Goal: Task Accomplishment & Management: Manage account settings

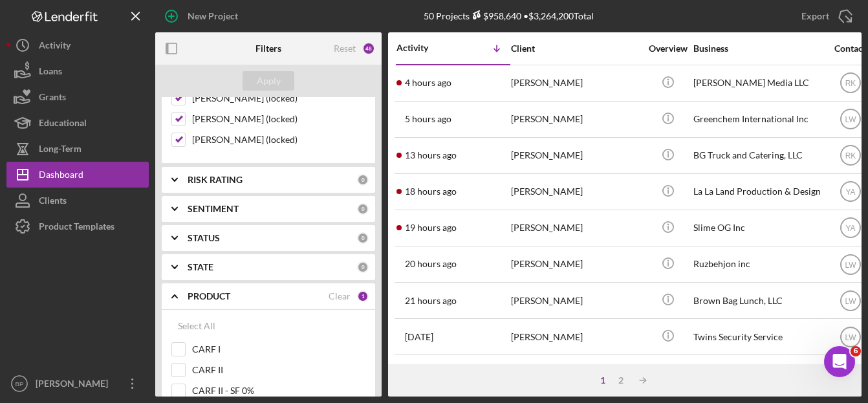
scroll to position [1359, 0]
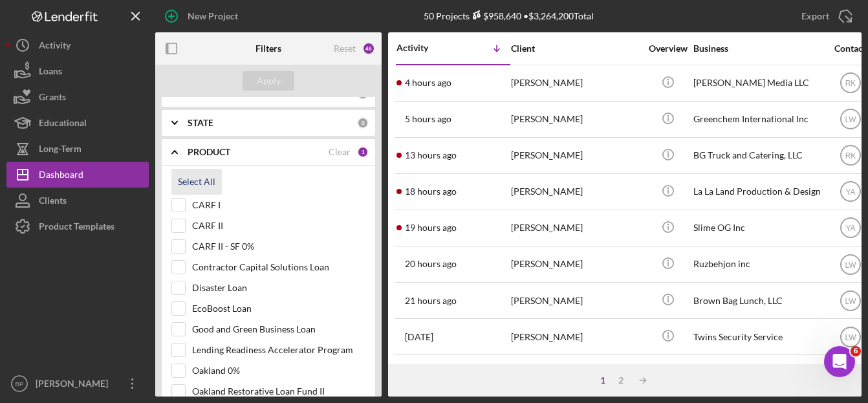
click at [210, 184] on div "Select All" at bounding box center [197, 182] width 38 height 26
checkbox input "true"
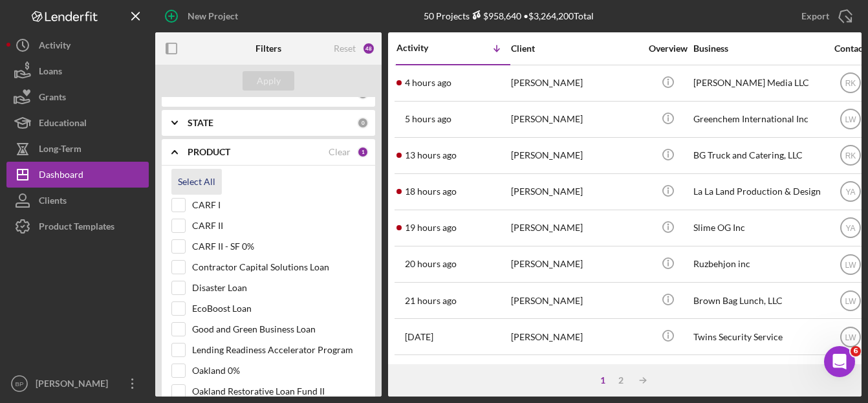
checkbox input "true"
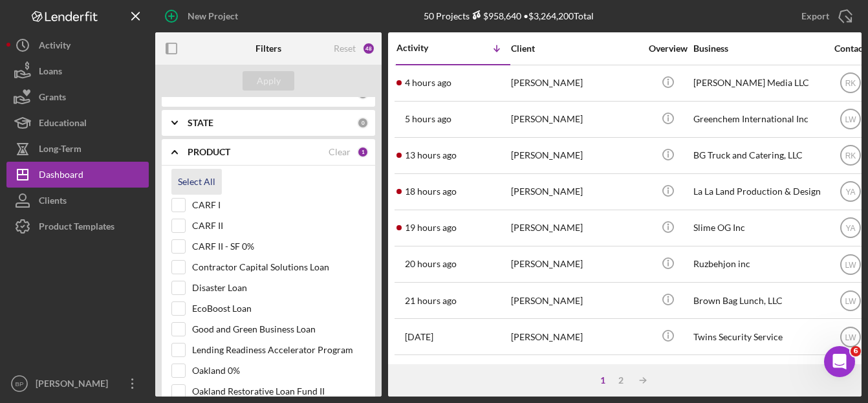
checkbox input "true"
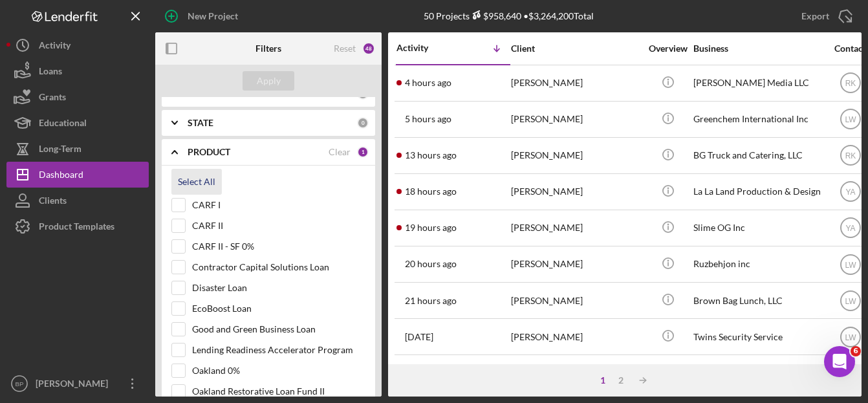
checkbox input "true"
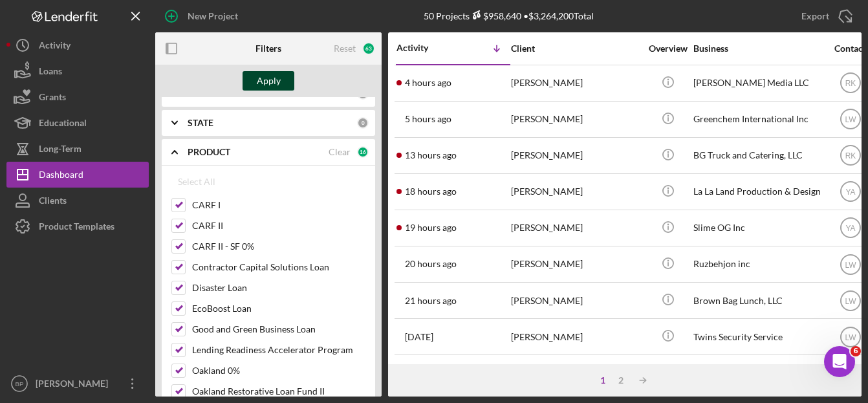
click at [271, 80] on div "Apply" at bounding box center [269, 80] width 24 height 19
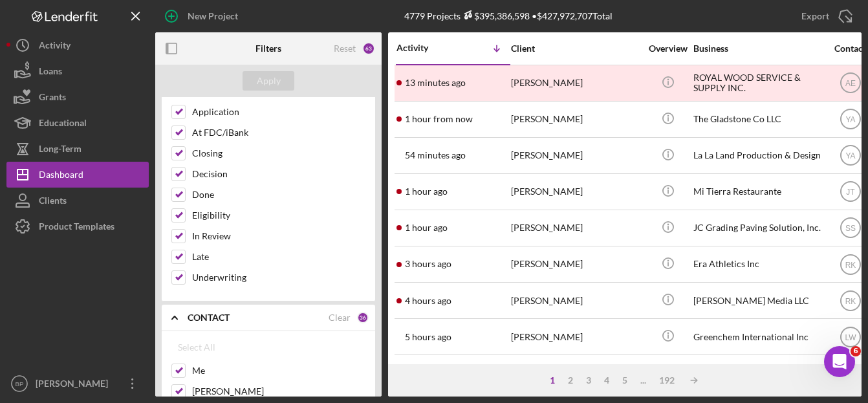
scroll to position [0, 0]
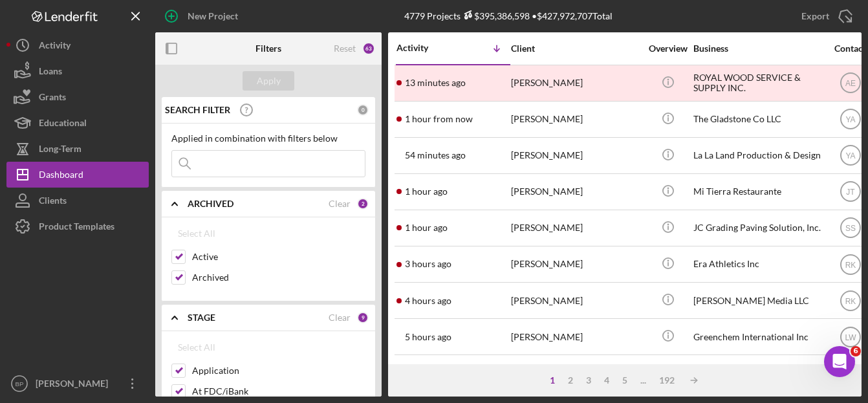
click at [284, 162] on input at bounding box center [268, 164] width 193 height 26
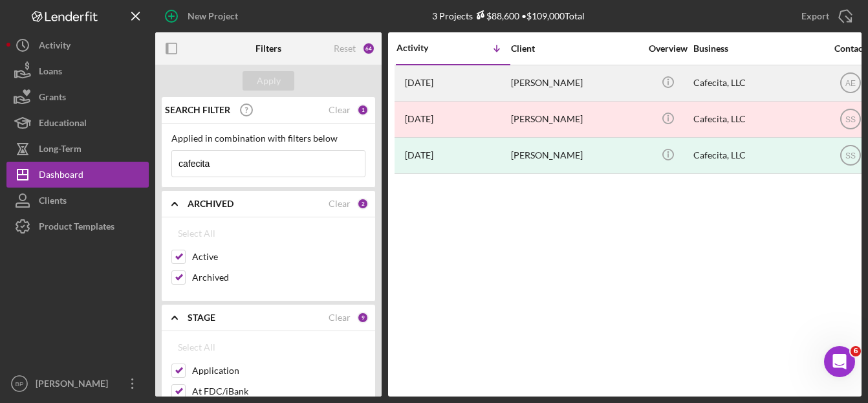
type input "cafecita"
click at [519, 78] on div "[PERSON_NAME]" at bounding box center [575, 83] width 129 height 34
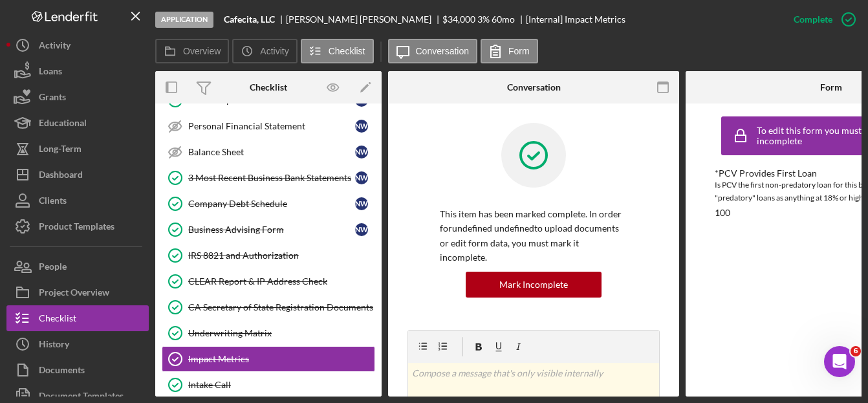
scroll to position [345, 0]
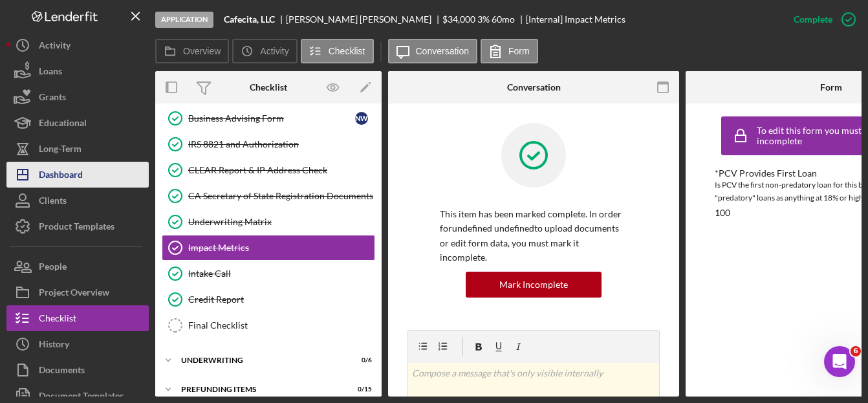
click at [78, 167] on div "Dashboard" at bounding box center [61, 176] width 44 height 29
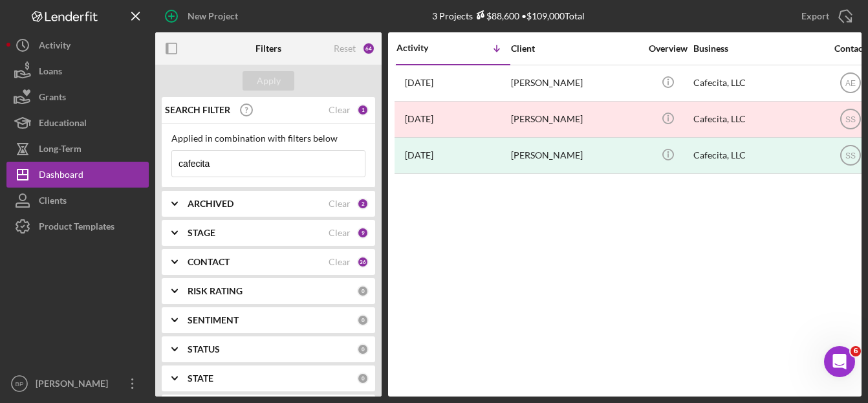
click at [226, 160] on input "cafecita" at bounding box center [268, 164] width 193 height 26
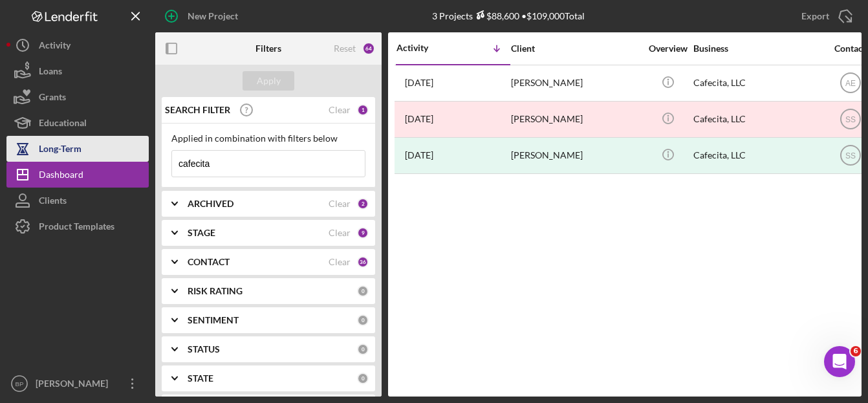
drag, startPoint x: 226, startPoint y: 160, endPoint x: 131, endPoint y: 137, distance: 97.9
click at [131, 137] on div "New Project 3 Projects $88,600 • $109,000 Total cafecita Export Icon/Export Fil…" at bounding box center [433, 198] width 855 height 397
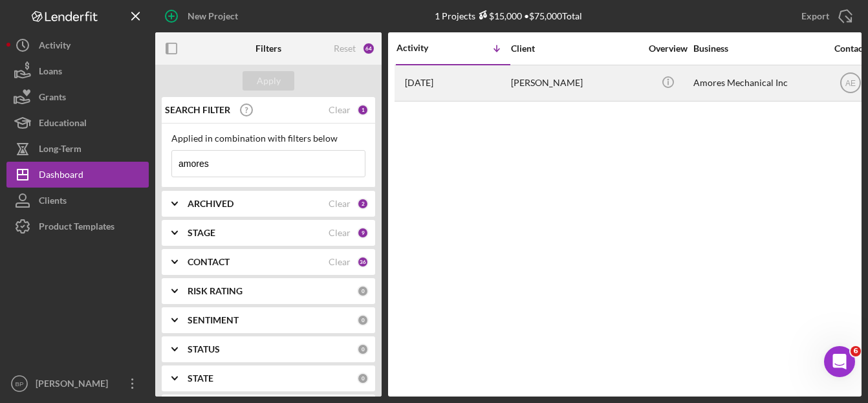
type input "amores"
click at [555, 83] on div "[PERSON_NAME]" at bounding box center [575, 83] width 129 height 34
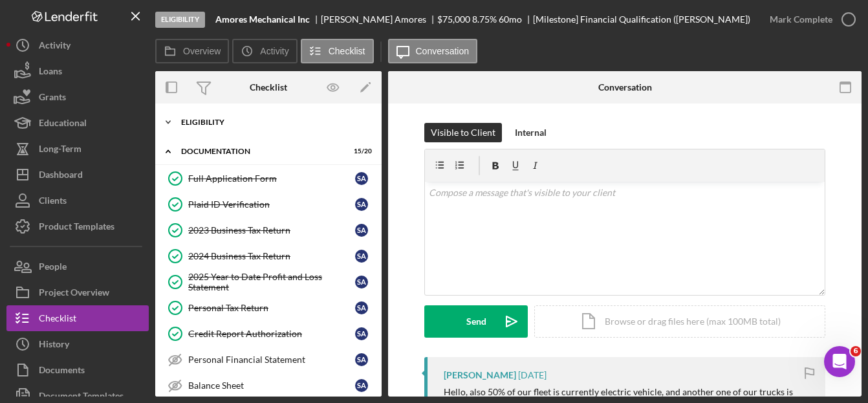
click at [191, 118] on div "Icon/Expander Eligibility 6 / 6" at bounding box center [268, 122] width 226 height 26
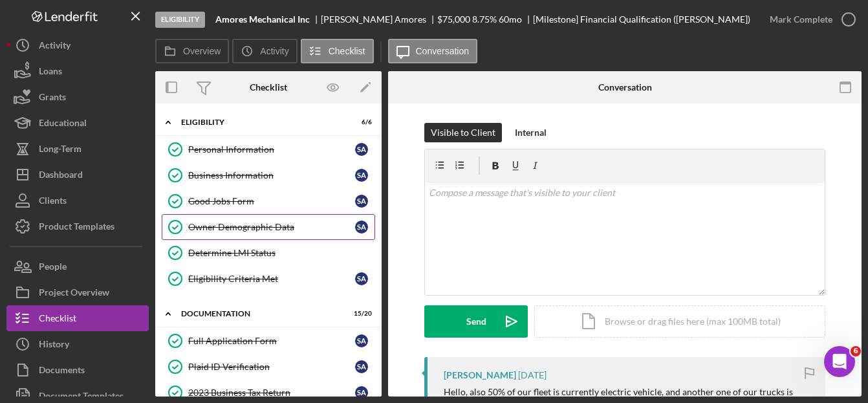
click at [223, 231] on div "Owner Demographic Data" at bounding box center [271, 227] width 167 height 10
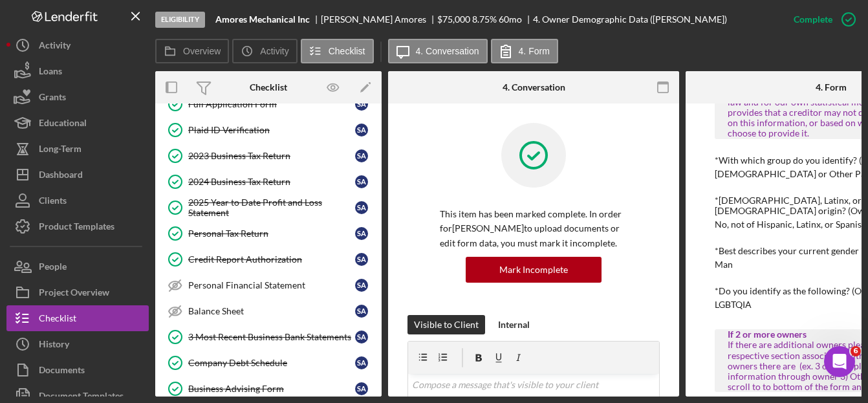
scroll to position [259, 0]
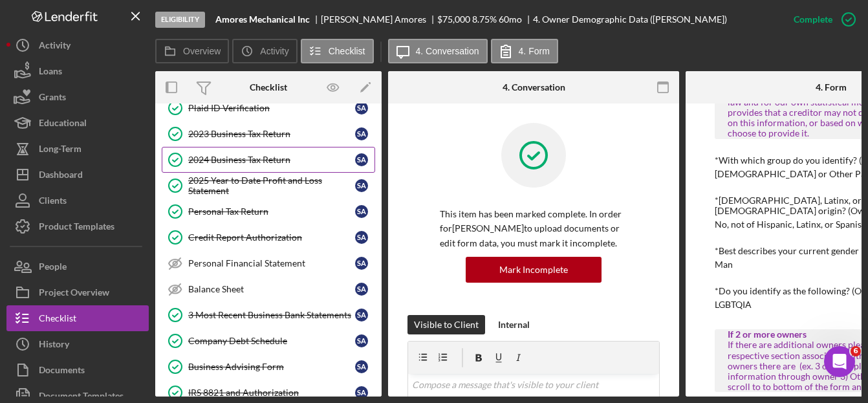
click at [238, 157] on div "2024 Business Tax Return" at bounding box center [271, 160] width 167 height 10
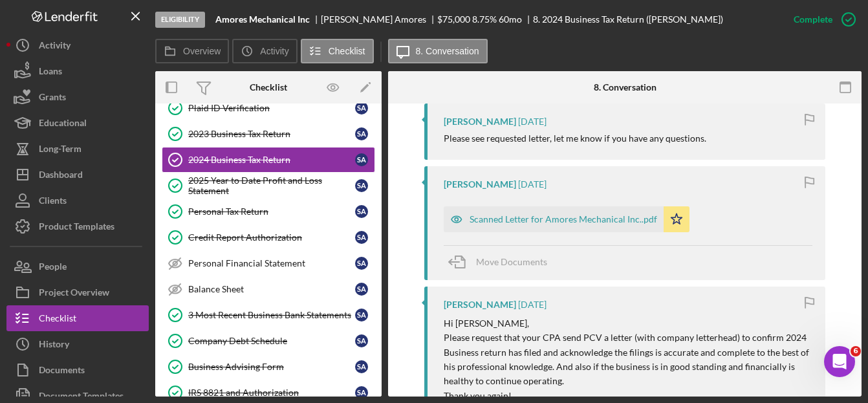
scroll to position [582, 0]
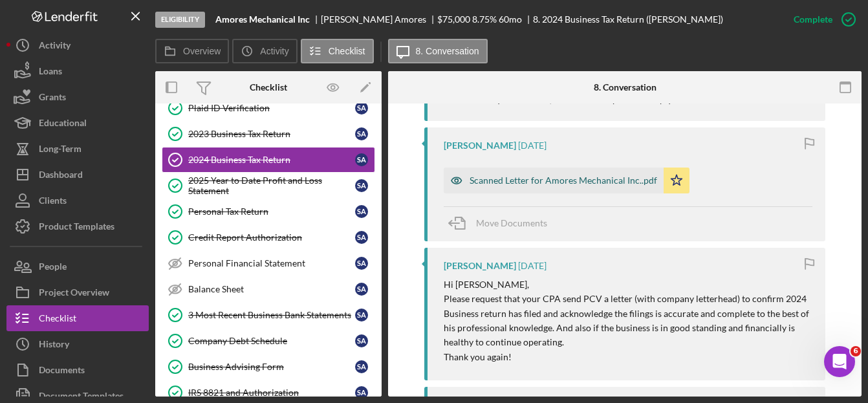
click at [568, 178] on div "Scanned Letter for Amores Mechanical Inc..pdf" at bounding box center [564, 180] width 188 height 10
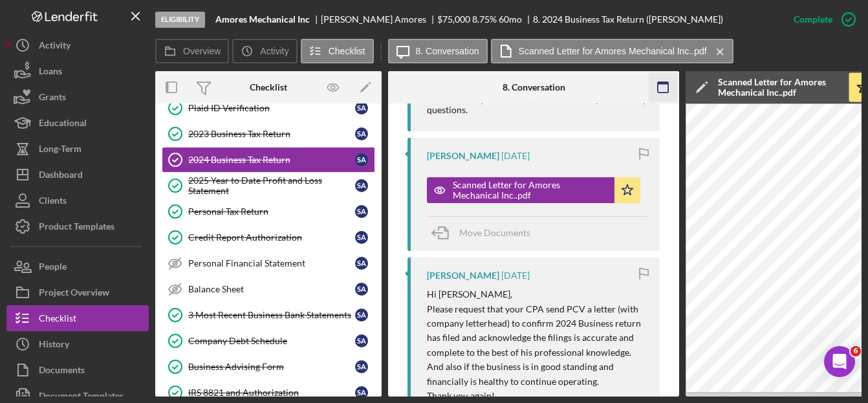
click at [656, 82] on icon "button" at bounding box center [663, 87] width 29 height 29
